Goal: Task Accomplishment & Management: Use online tool/utility

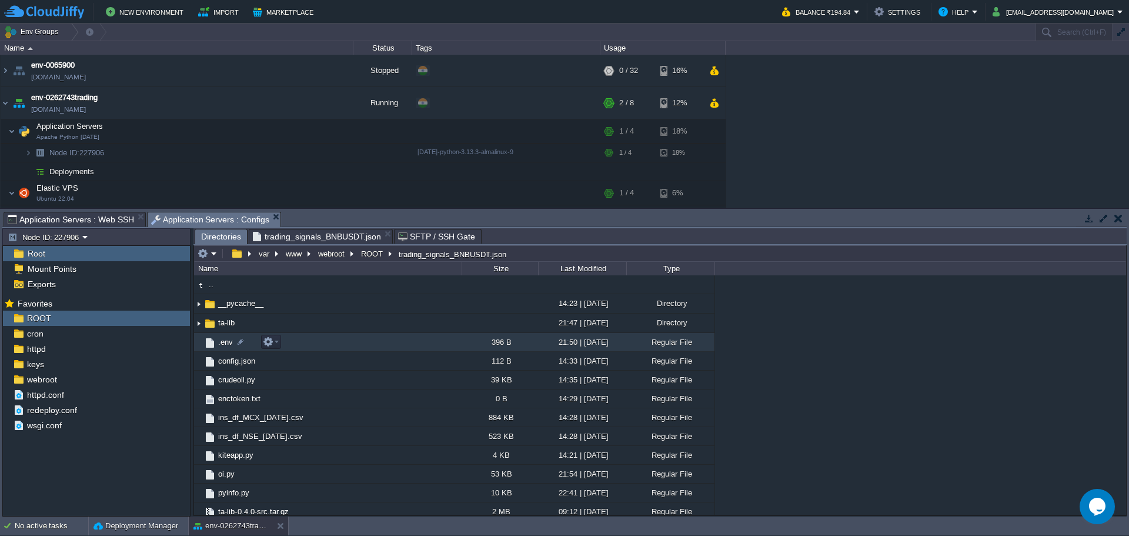
scroll to position [44, 0]
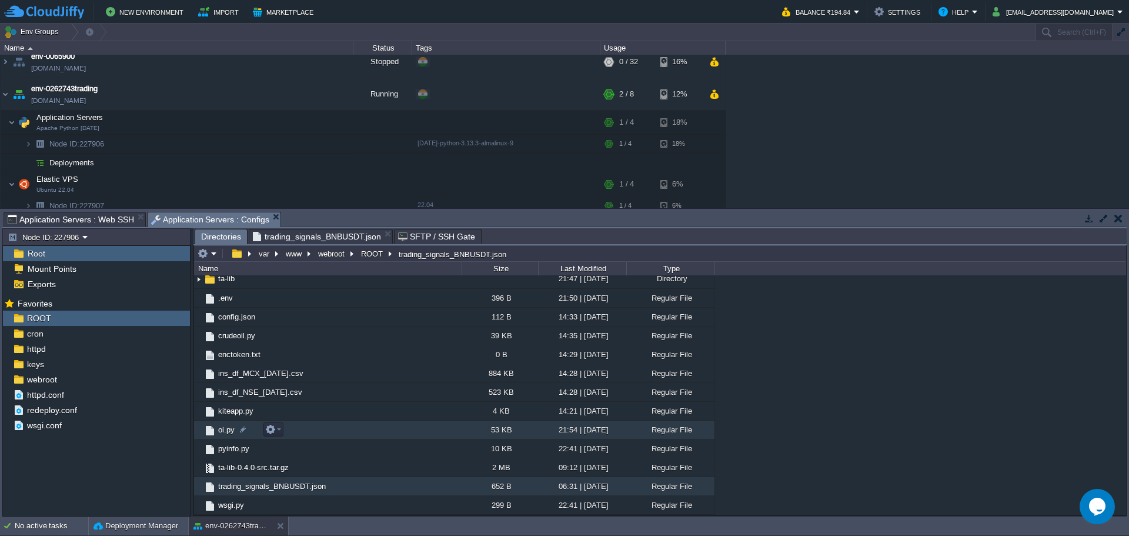
click at [224, 432] on span "oi.py" at bounding box center [226, 430] width 20 height 10
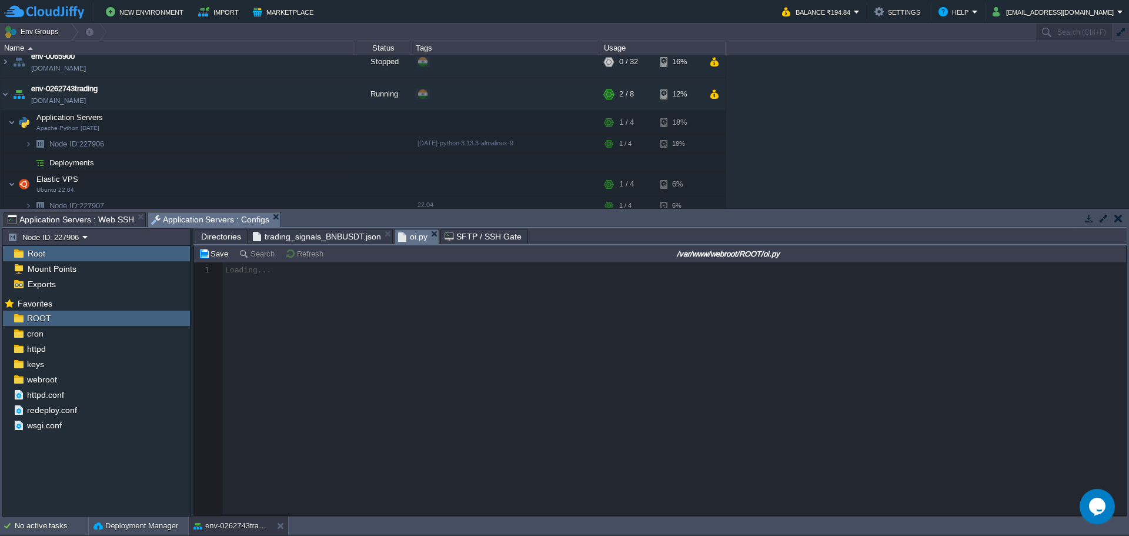
click at [81, 216] on span "Application Servers : Web SSH" at bounding box center [71, 219] width 126 height 14
click at [183, 223] on span "Application Servers : Configs" at bounding box center [210, 219] width 119 height 15
click at [355, 341] on div at bounding box center [660, 388] width 932 height 253
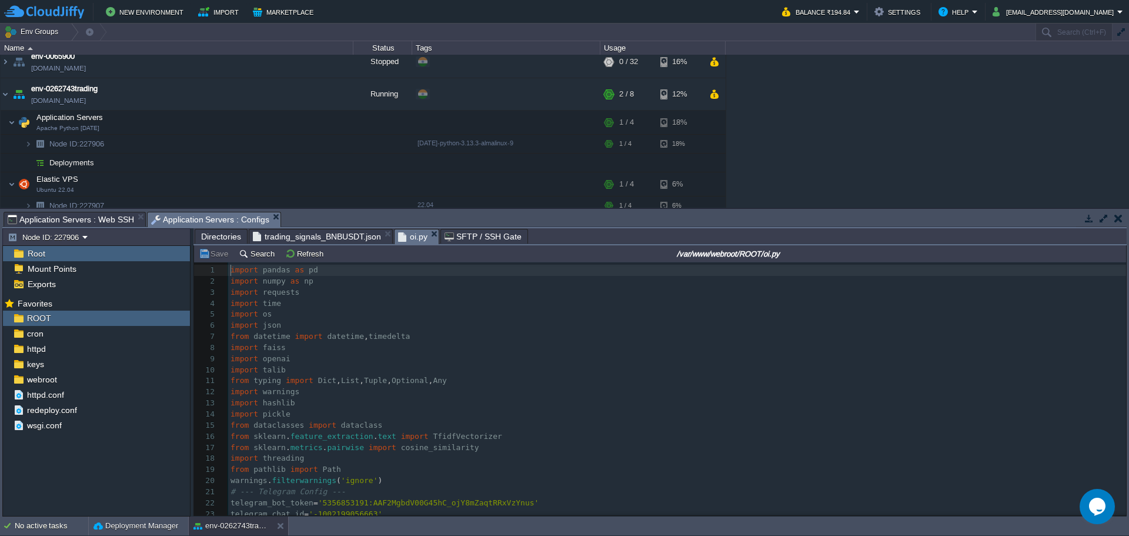
scroll to position [4, 0]
type textarea "-"
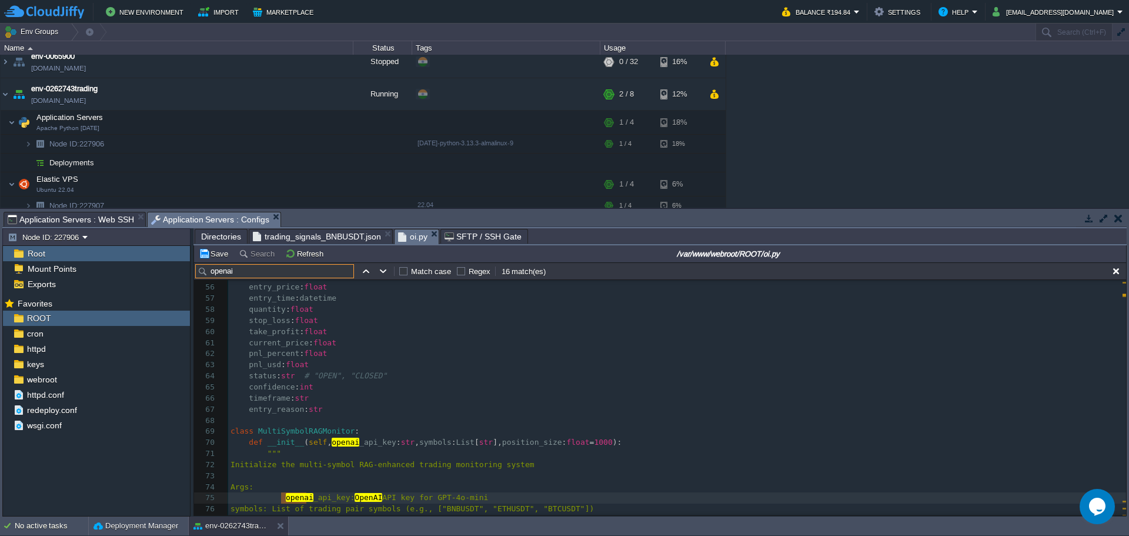
scroll to position [669, 0]
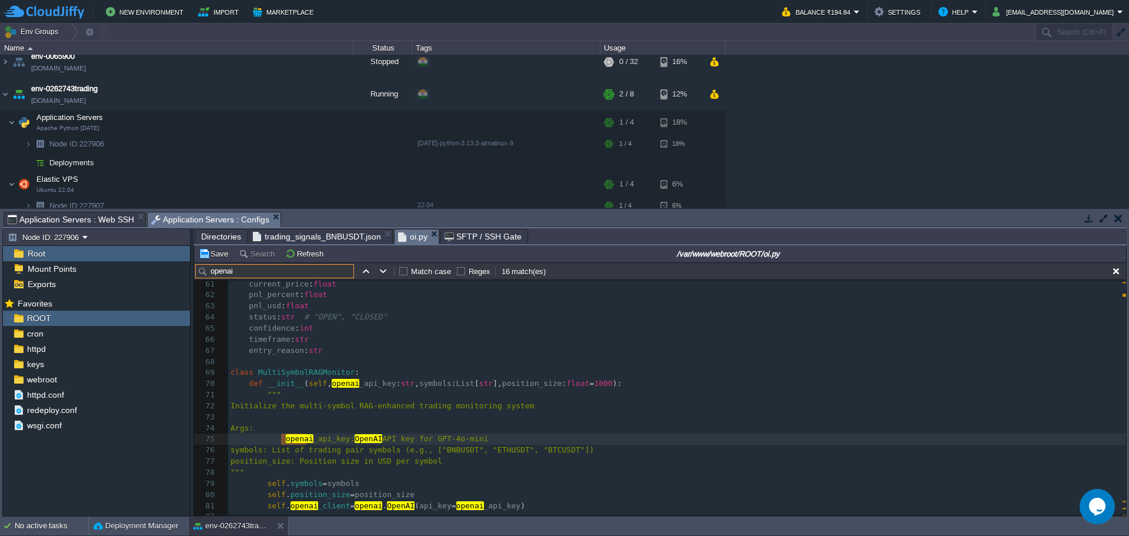
type input "openai"
click at [365, 386] on div "xxxxxxxxxx 38 pass 39 ​ 40 @dataclass 41 class TradingKnowledge : 42 """Data cl…" at bounding box center [677, 295] width 898 height 543
click at [353, 385] on div "xxxxxxxxxx 38 pass 39 ​ 40 @dataclass 41 class TradingKnowledge : 42 """Data cl…" at bounding box center [677, 323] width 898 height 599
type textarea "openai_api_key"
paste input "openai_api_key"
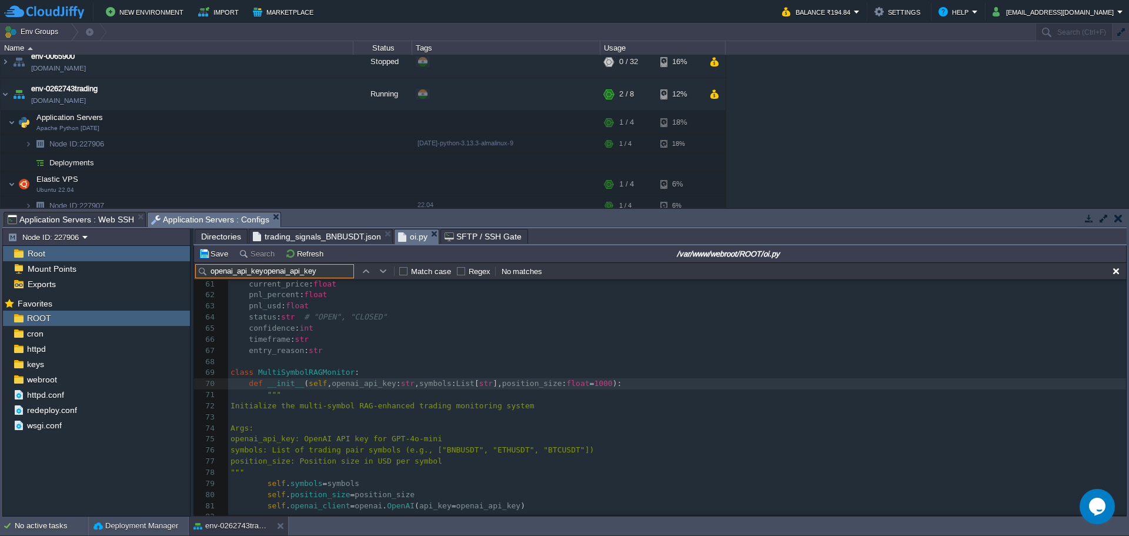
paste input "text"
type input "openai_api_key"
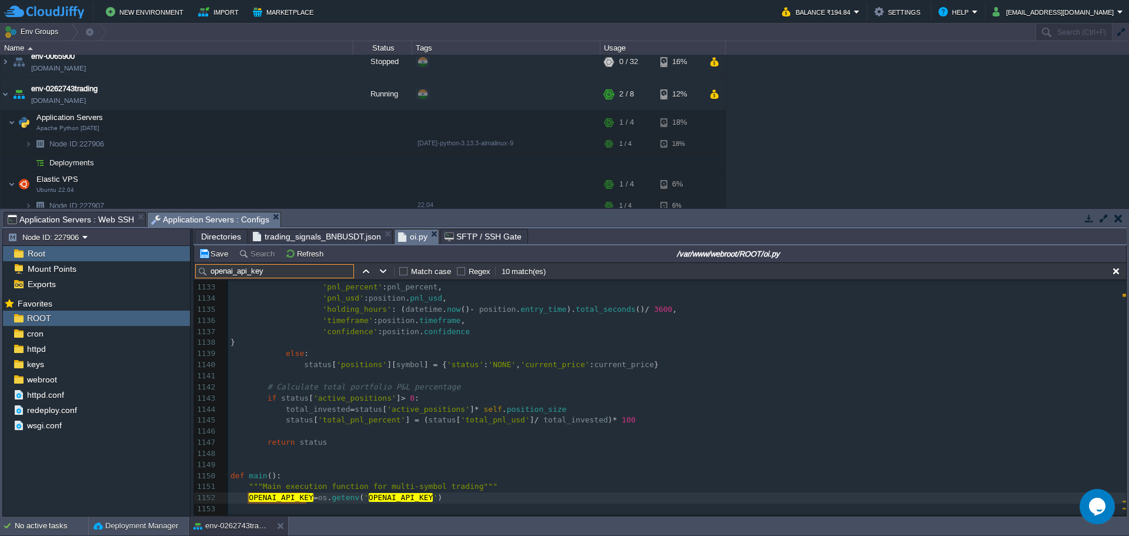
scroll to position [0, 0]
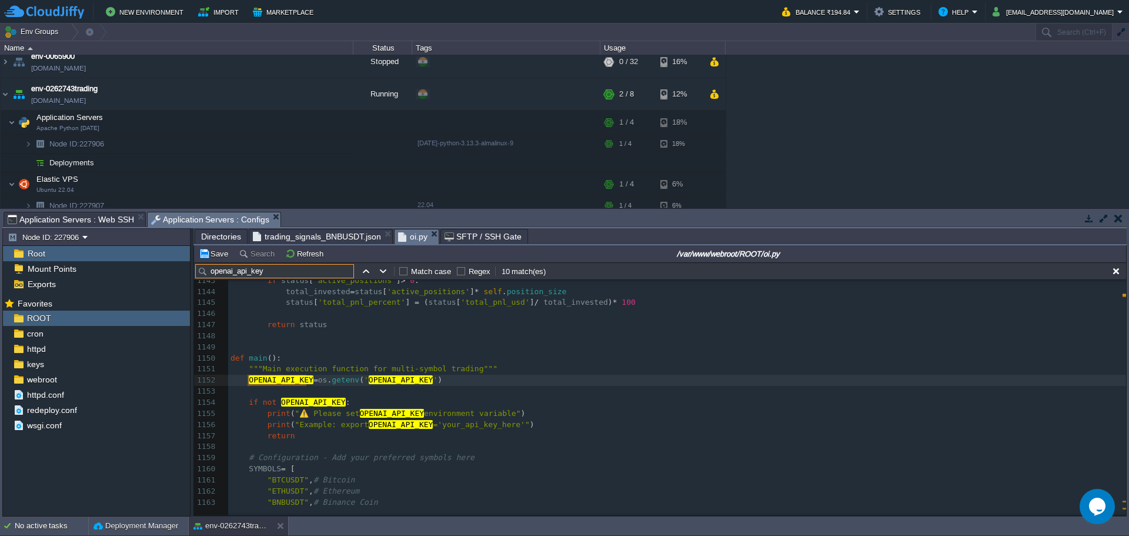
click at [289, 380] on span "OPENAI_API_KEY" at bounding box center [281, 379] width 65 height 9
type textarea "OPENAI_API_KEY"
click at [272, 380] on span "OPENAI_API_KEY" at bounding box center [281, 379] width 65 height 9
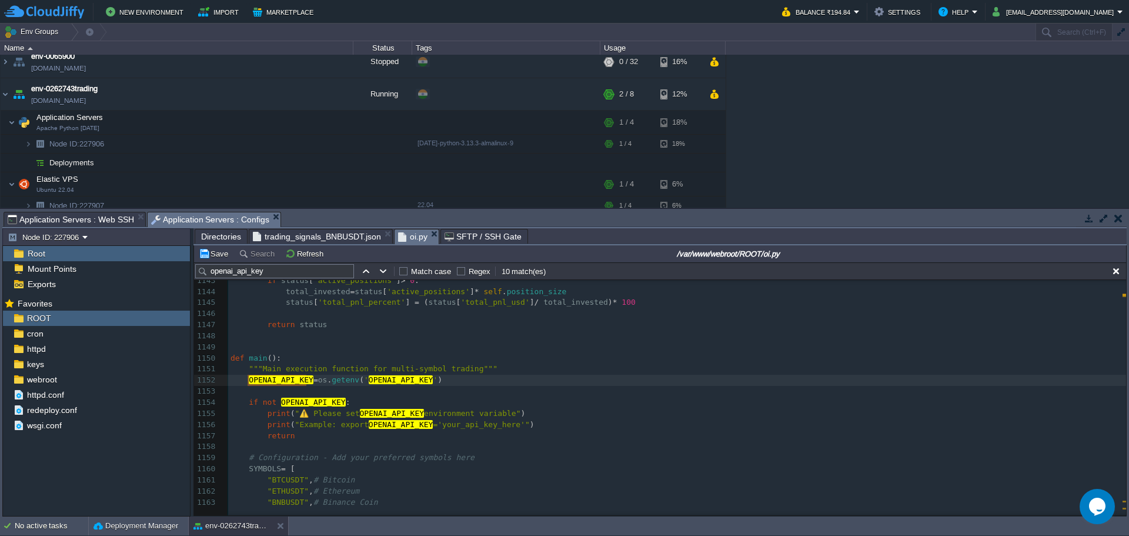
click at [272, 380] on span "OPENAI_API_KEY" at bounding box center [281, 379] width 65 height 9
type input "OPENAI_API_KEY"
type textarea "OPENAI_API_KEY = os.getenv('OPENAI_API_KEY')"
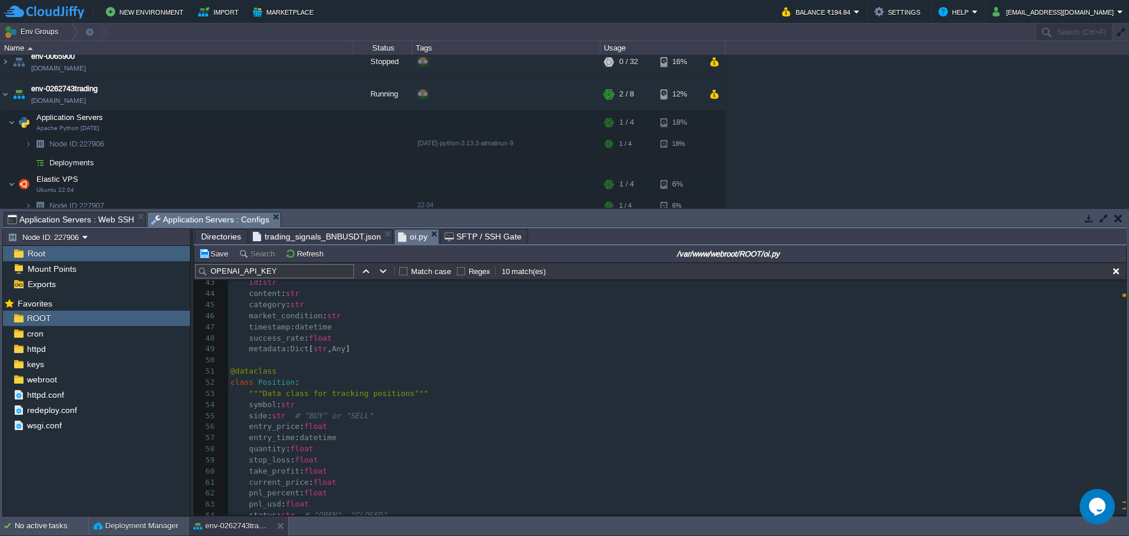
scroll to position [235, 0]
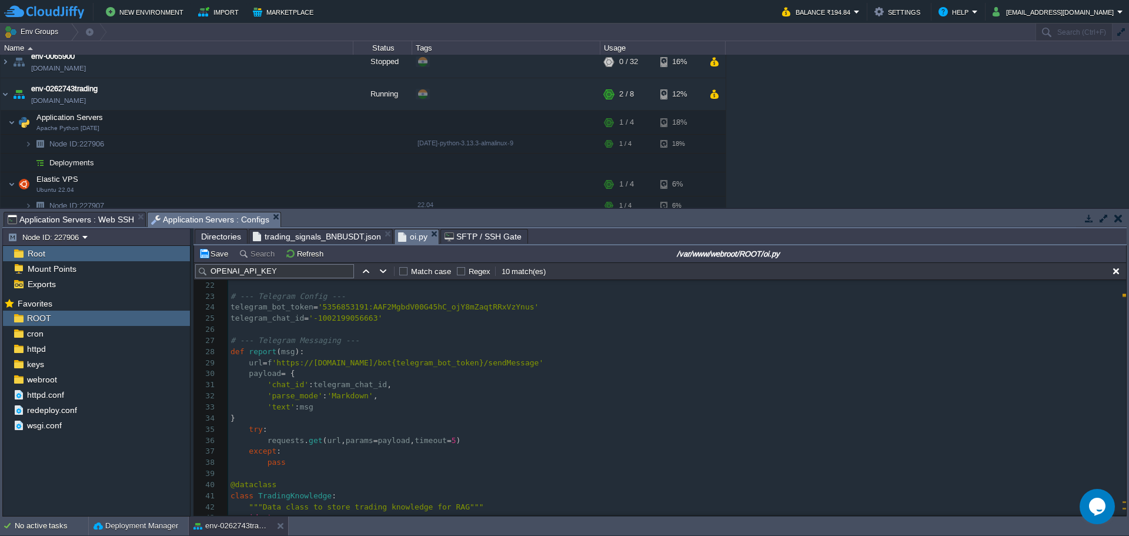
click at [273, 328] on pre "​" at bounding box center [677, 329] width 898 height 11
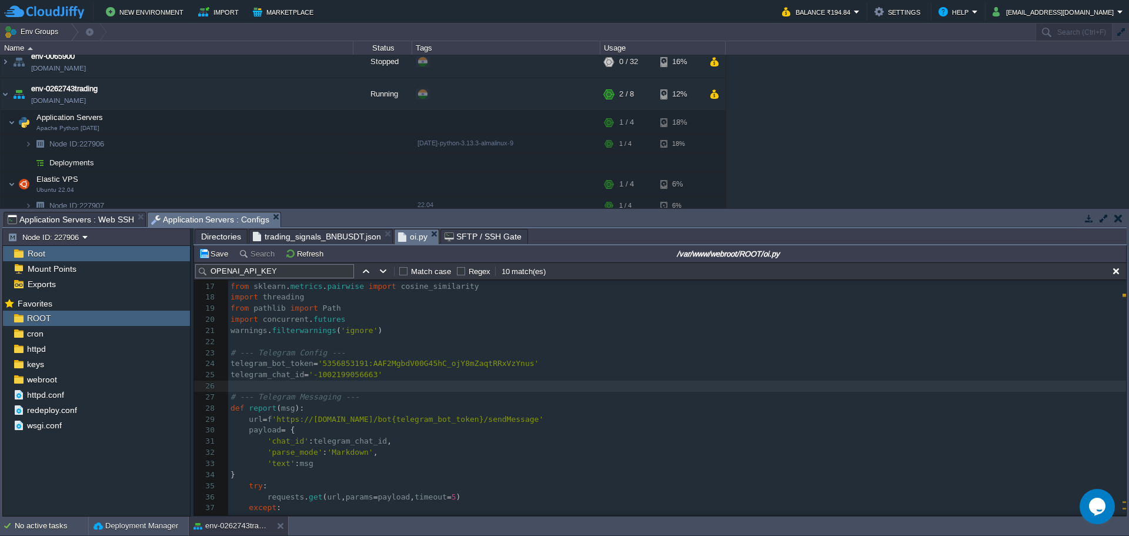
scroll to position [118, 0]
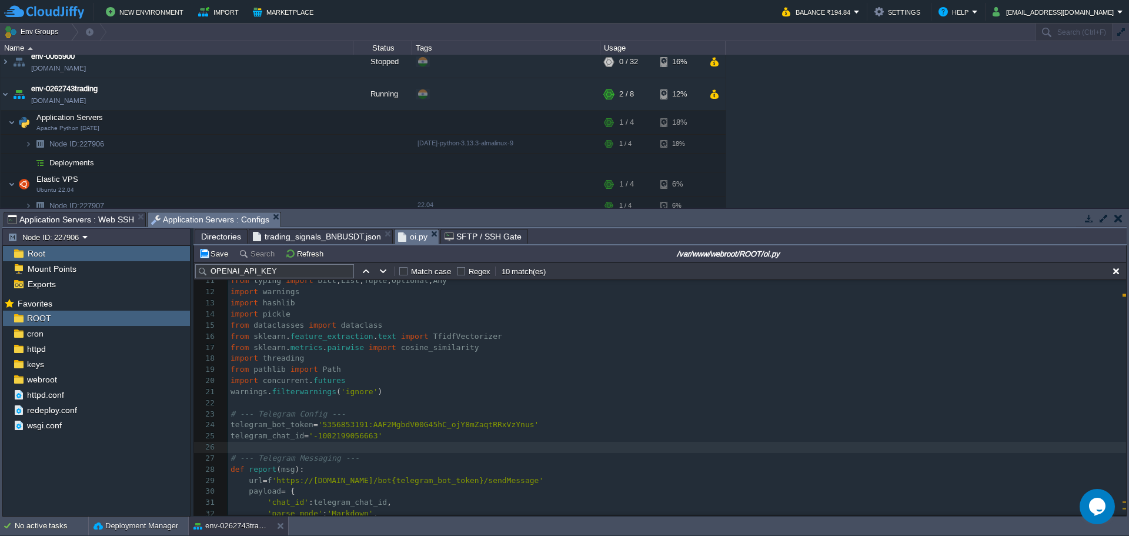
paste textarea
click at [256, 268] on input "OPENAI_API_KEY" at bounding box center [274, 271] width 159 height 14
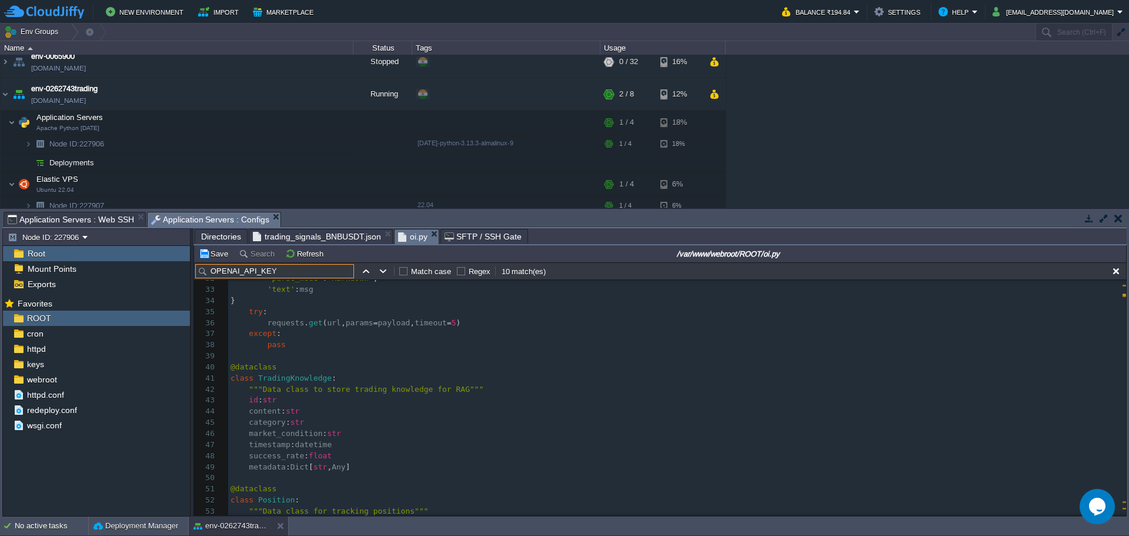
scroll to position [118, 0]
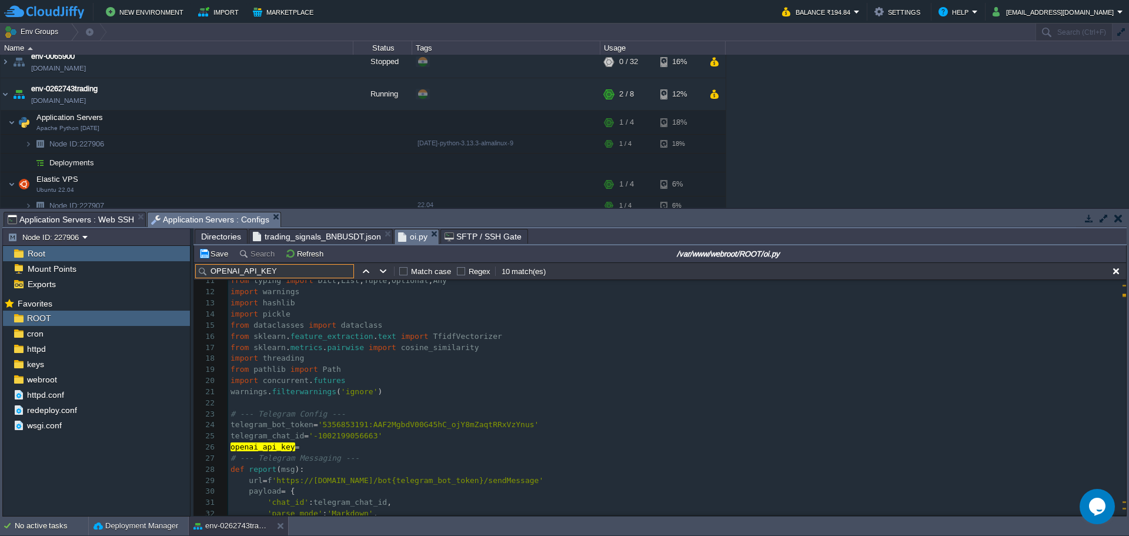
click at [259, 448] on span "openai_api_key" at bounding box center [263, 446] width 65 height 9
type textarea "openai_api_key"
paste textarea
click at [336, 449] on pre "OPENAI_API_KEY =" at bounding box center [677, 447] width 898 height 11
type textarea """"
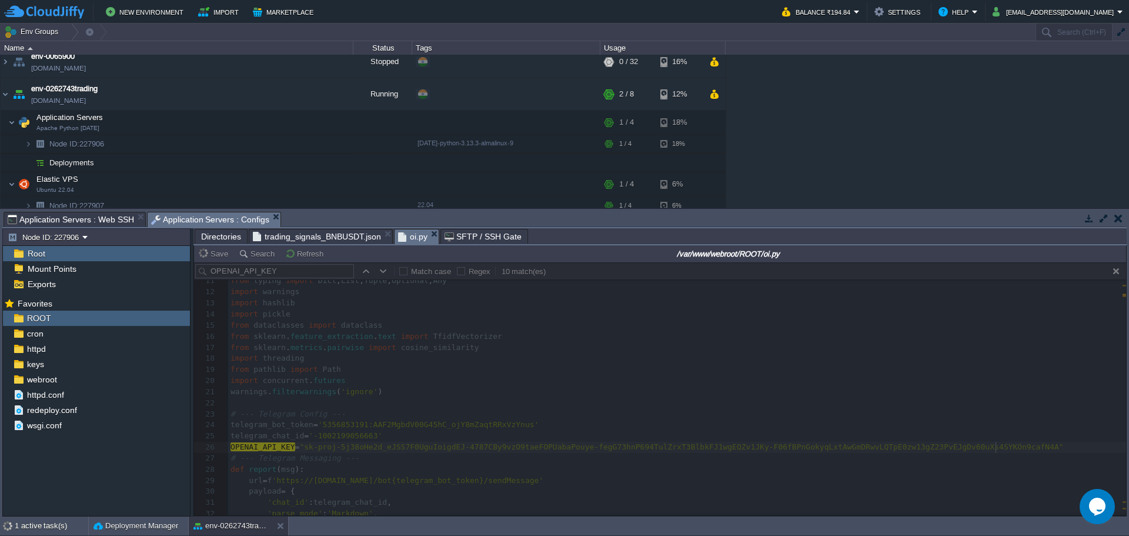
click at [105, 219] on span "Application Servers : Web SSH" at bounding box center [71, 219] width 126 height 14
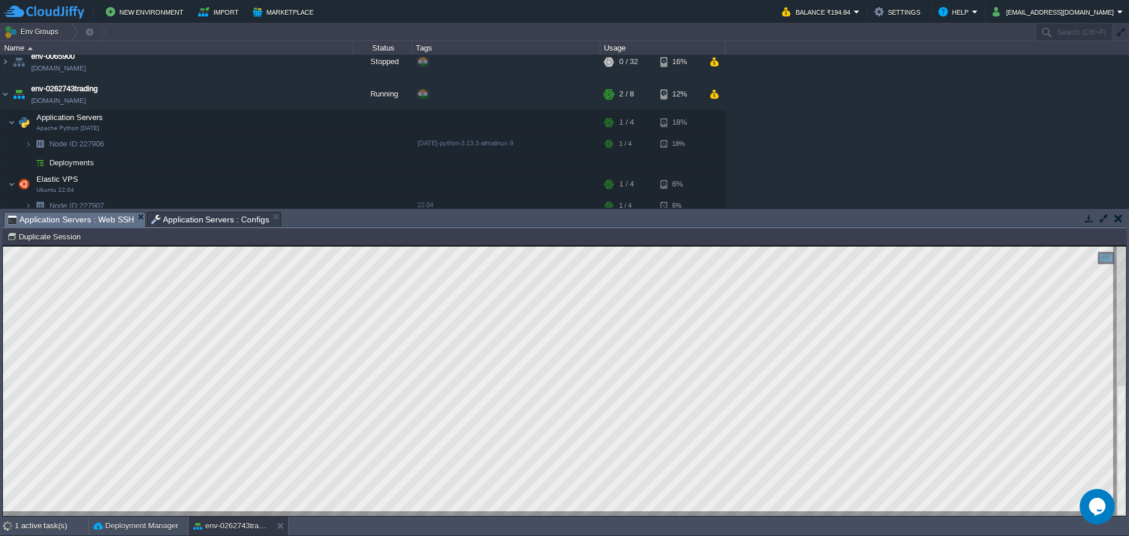
click at [198, 217] on span "Application Servers : Configs" at bounding box center [210, 219] width 119 height 14
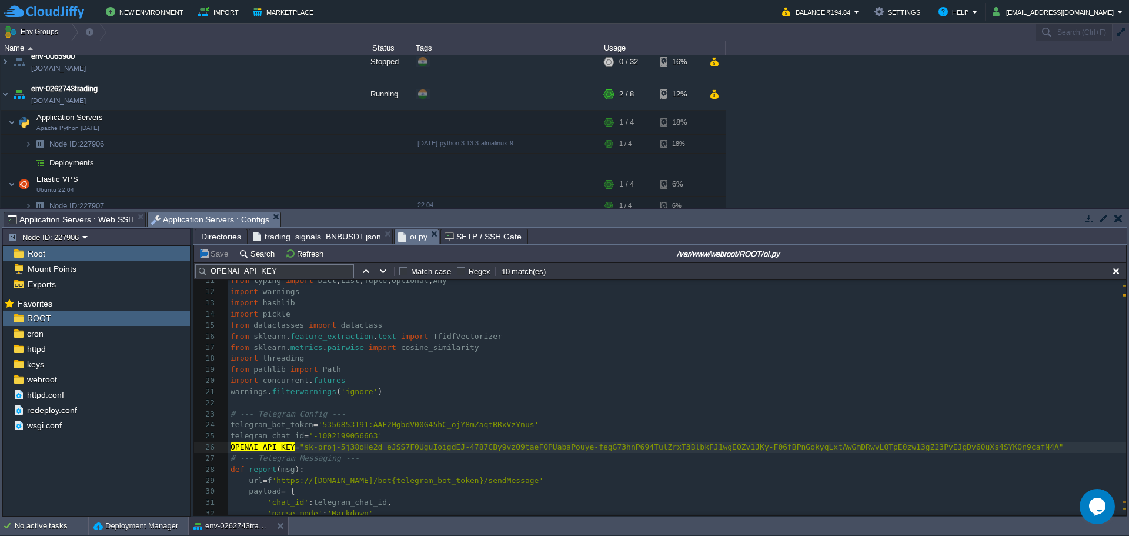
click at [92, 221] on span "Application Servers : Web SSH" at bounding box center [71, 219] width 126 height 14
click at [211, 238] on span "Directories" at bounding box center [221, 236] width 40 height 14
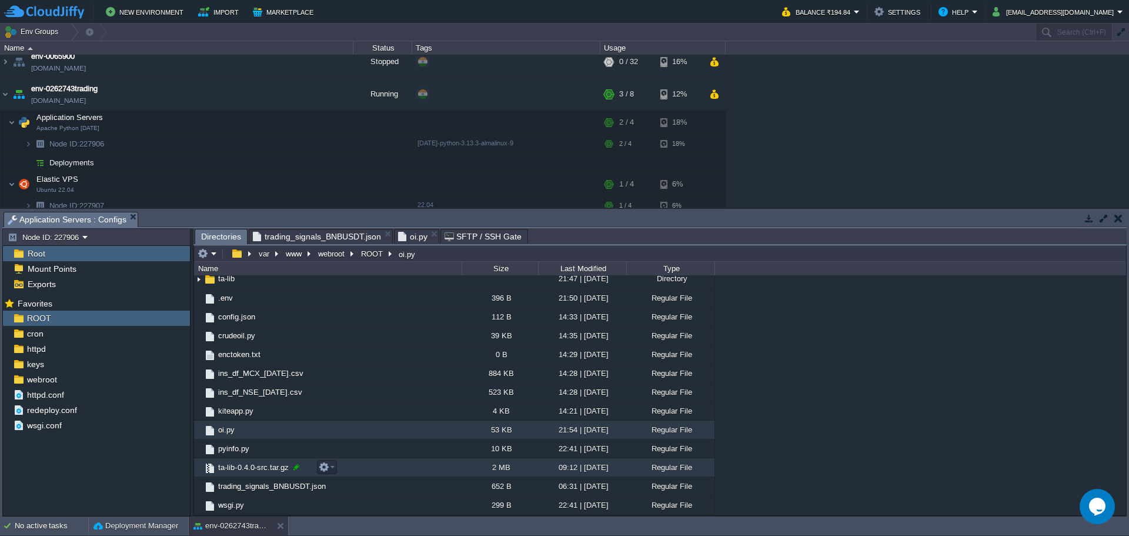
scroll to position [0, 0]
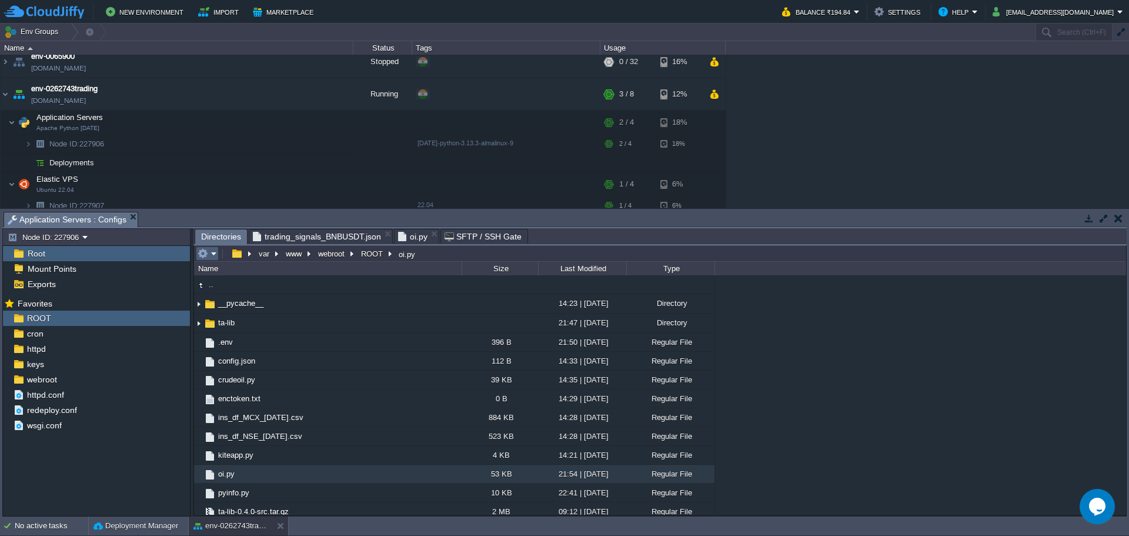
click at [212, 259] on em at bounding box center [207, 253] width 19 height 11
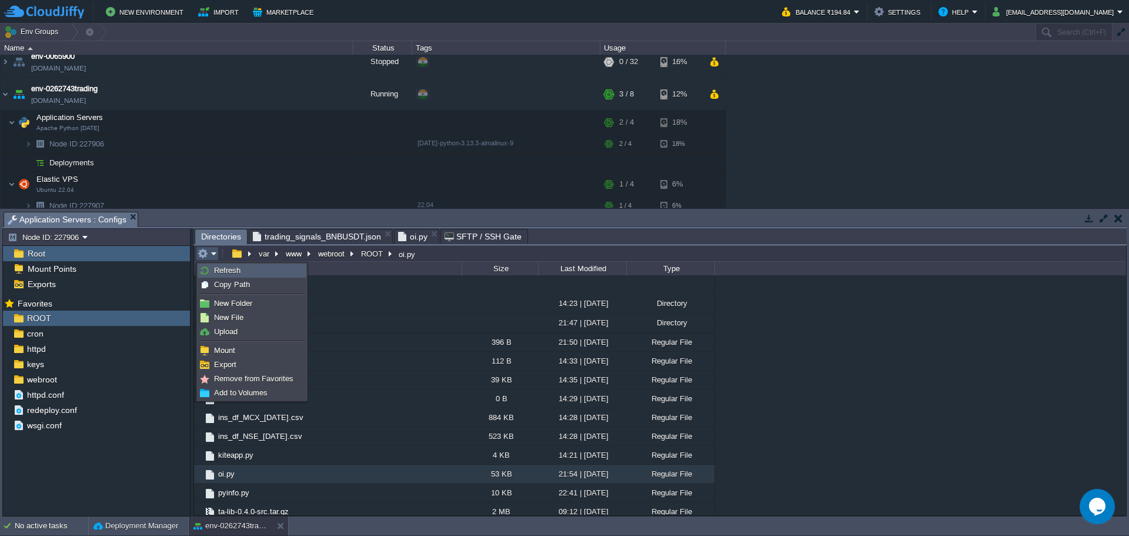
click at [216, 273] on span "Refresh" at bounding box center [227, 270] width 26 height 9
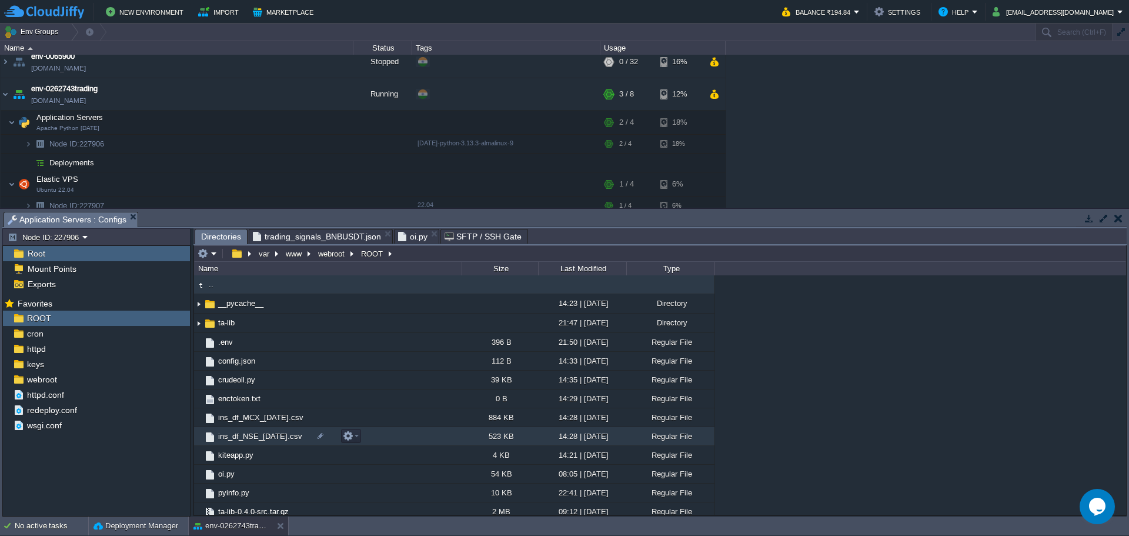
scroll to position [119, 0]
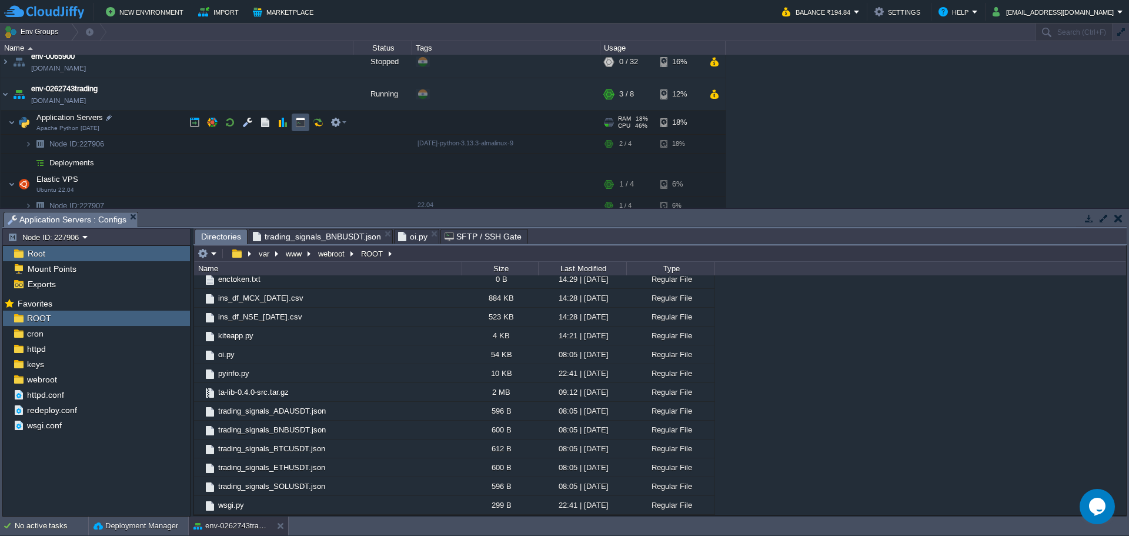
click at [298, 123] on button "button" at bounding box center [300, 122] width 11 height 11
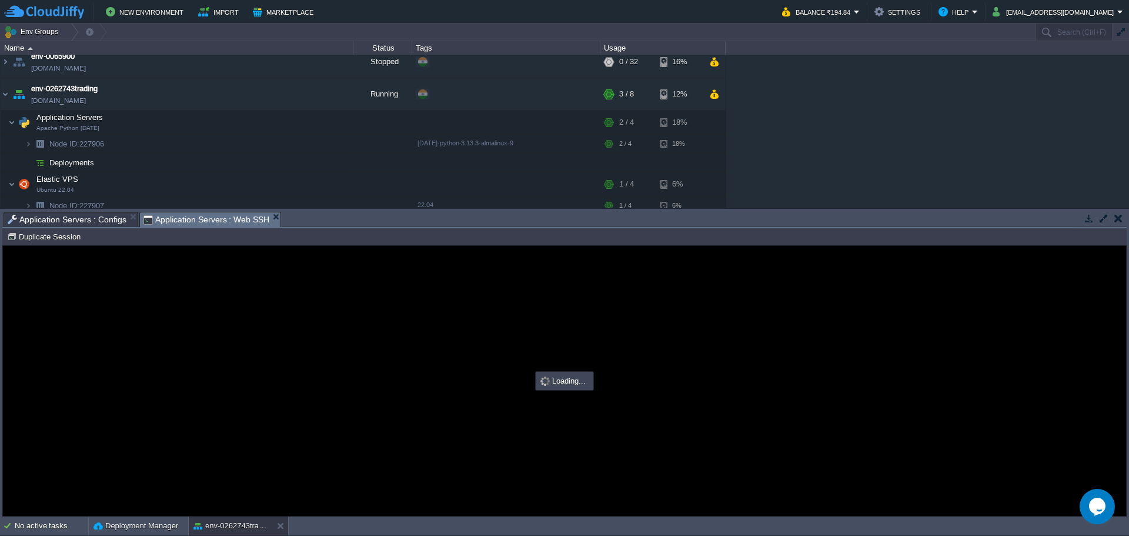
click at [331, 366] on div at bounding box center [564, 381] width 1123 height 270
type input "#000000"
